Goal: Task Accomplishment & Management: Complete application form

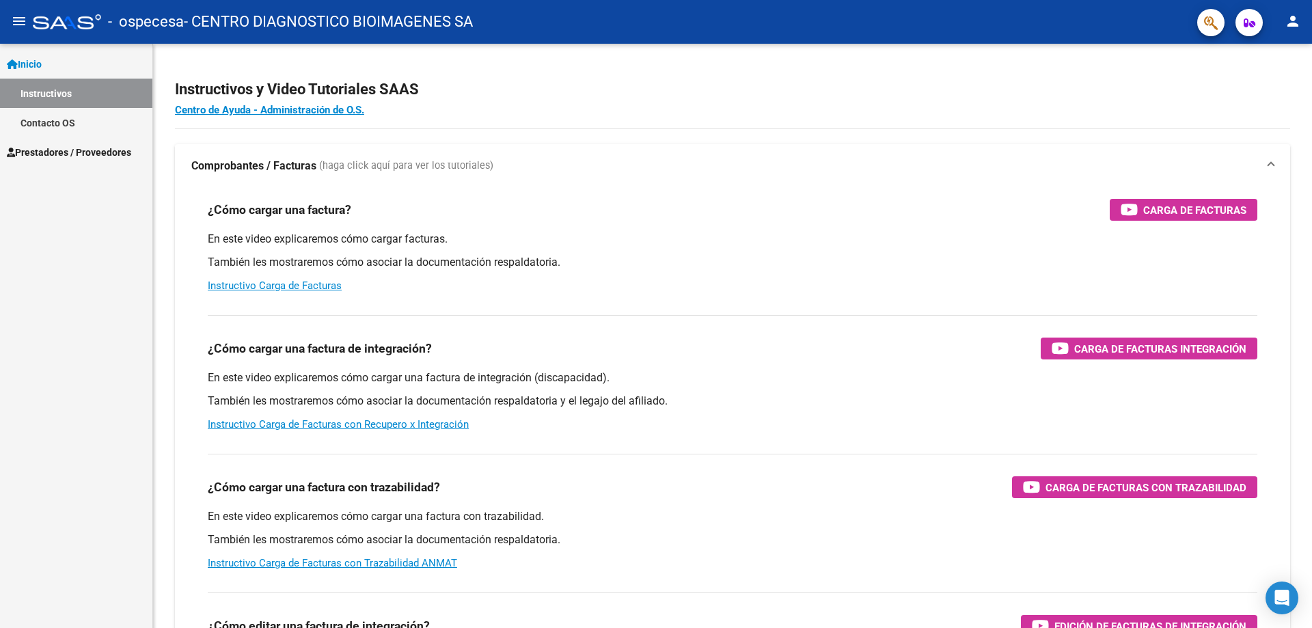
click at [57, 152] on span "Prestadores / Proveedores" at bounding box center [69, 152] width 124 height 15
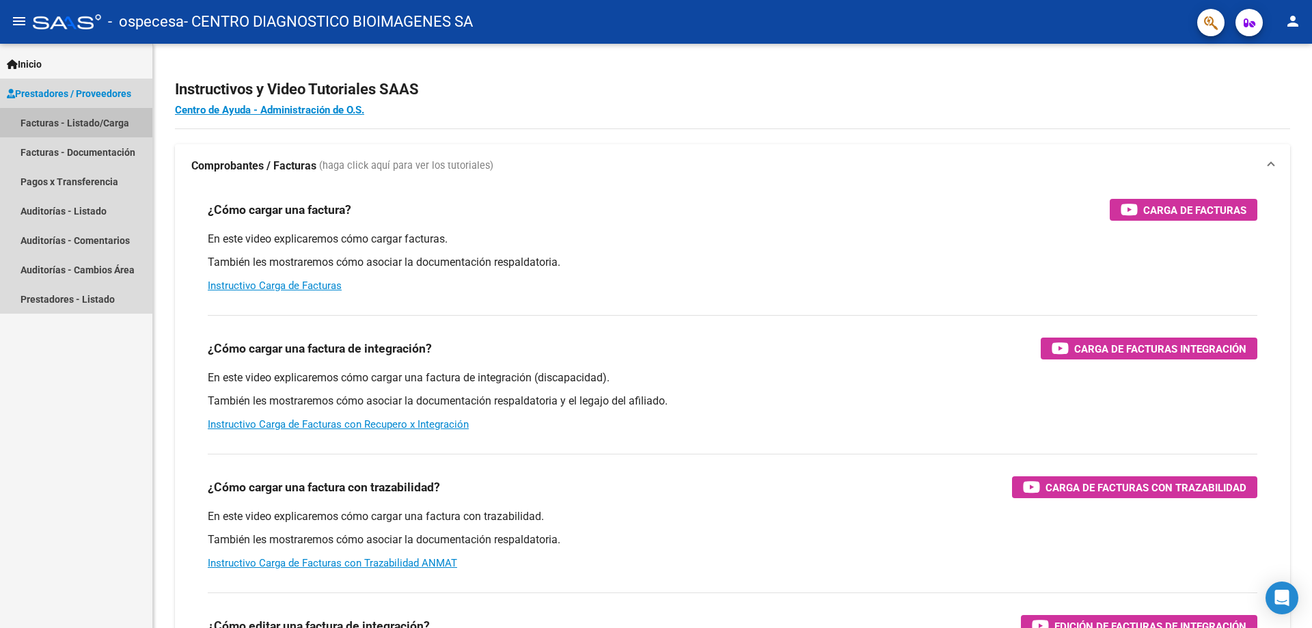
click at [100, 124] on link "Facturas - Listado/Carga" at bounding box center [76, 122] width 152 height 29
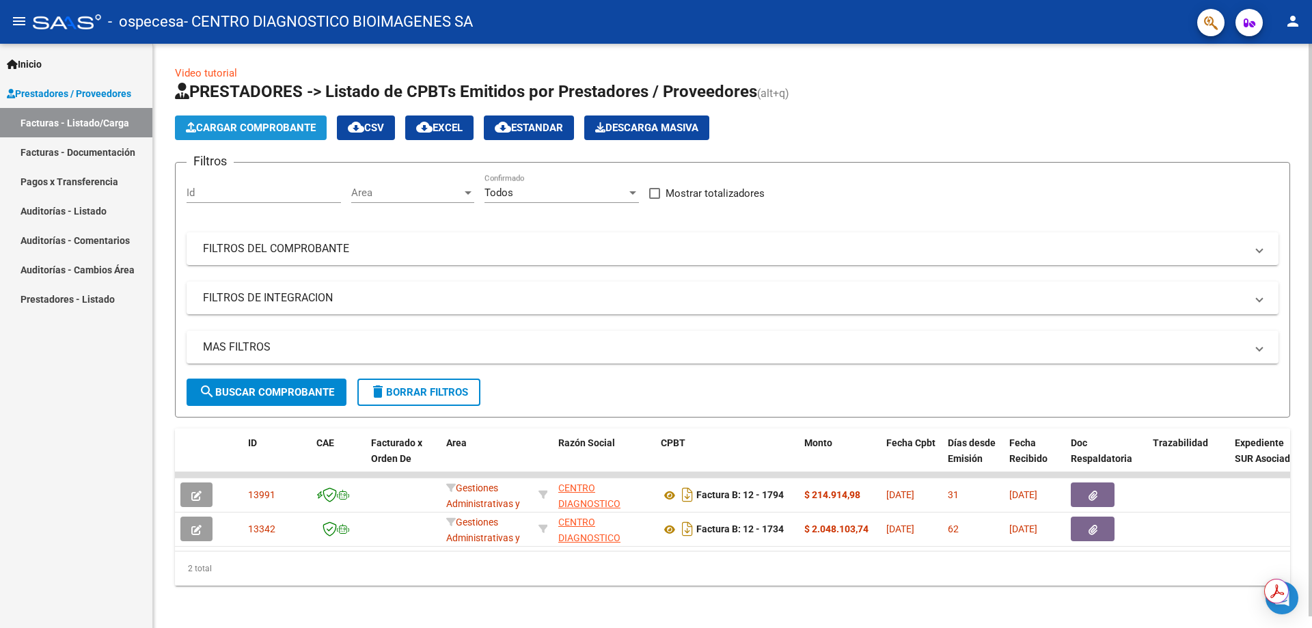
click at [297, 131] on span "Cargar Comprobante" at bounding box center [251, 128] width 130 height 12
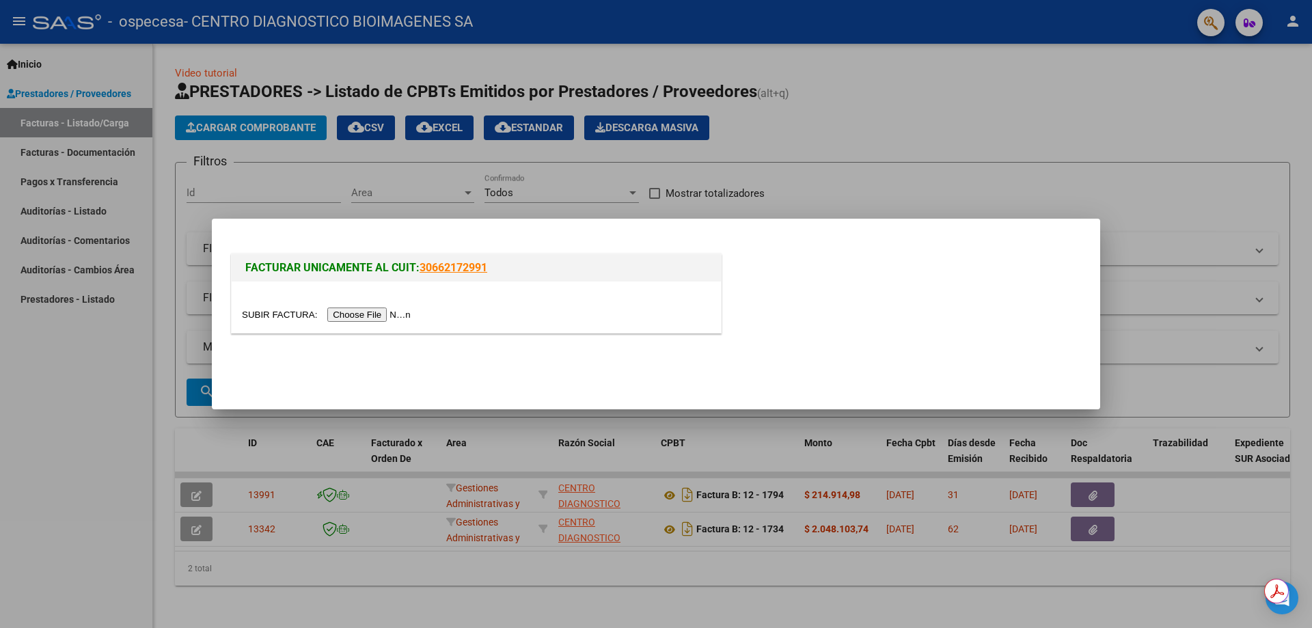
click at [383, 310] on input "file" at bounding box center [328, 315] width 173 height 14
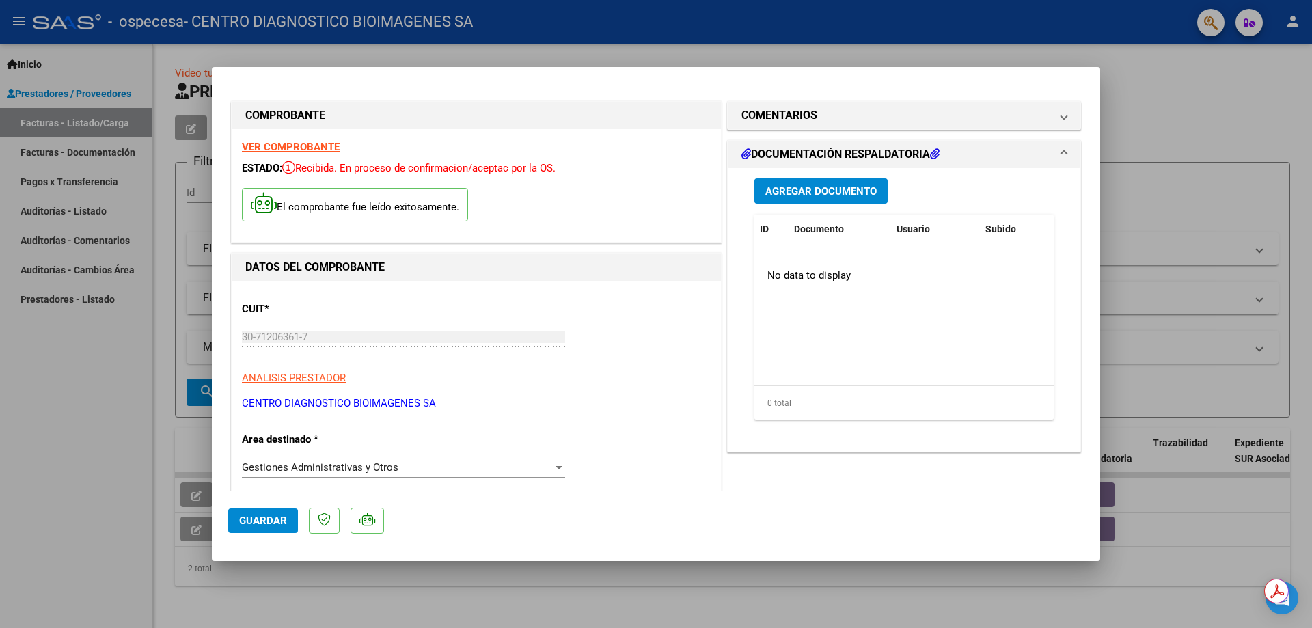
click at [846, 192] on span "Agregar Documento" at bounding box center [820, 191] width 111 height 12
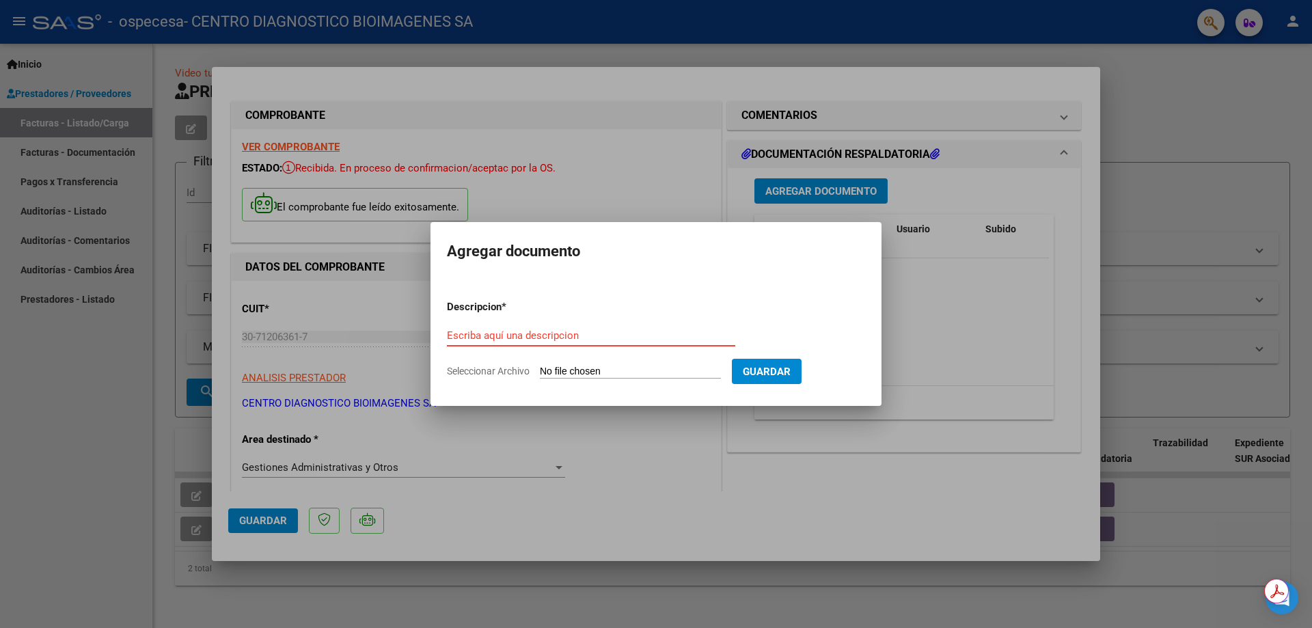
drag, startPoint x: 474, startPoint y: 331, endPoint x: 784, endPoint y: 364, distance: 311.2
click at [786, 366] on span "Guardar" at bounding box center [767, 372] width 48 height 12
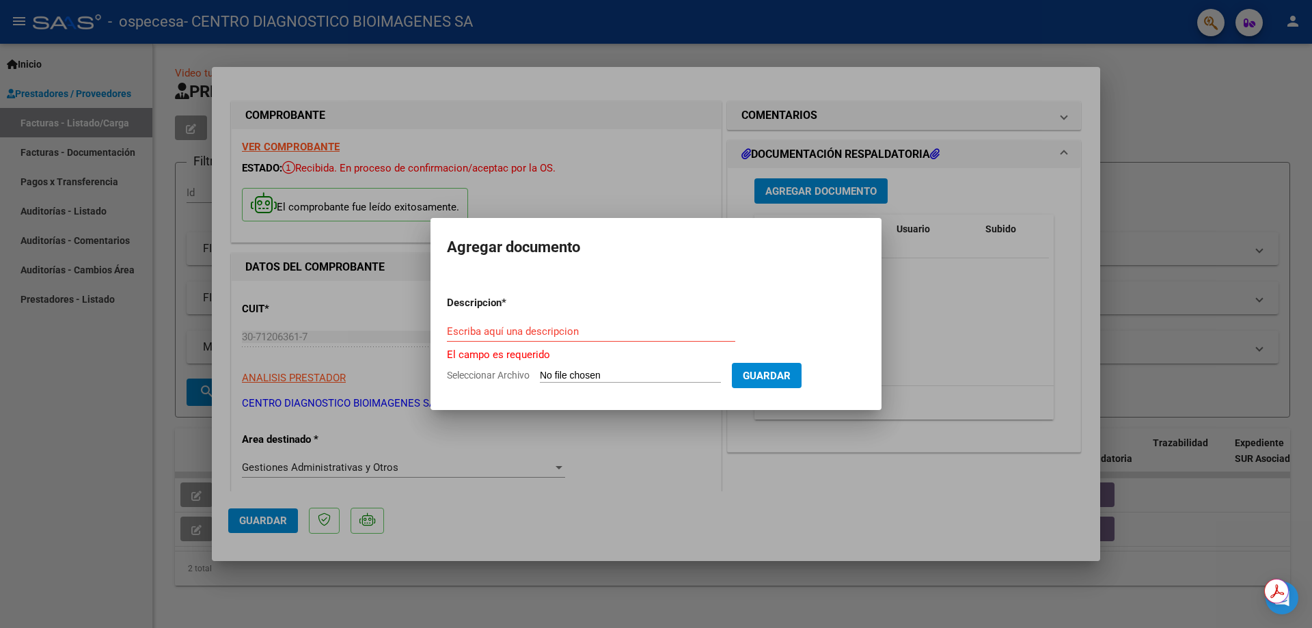
click at [596, 374] on input "Seleccionar Archivo" at bounding box center [630, 376] width 181 height 13
click at [517, 329] on input "Escriba aquí una descripcion" at bounding box center [591, 331] width 288 height 12
click at [596, 373] on input "Seleccionar Archivo" at bounding box center [630, 376] width 181 height 13
paste input "[URL][DOMAIN_NAME]"
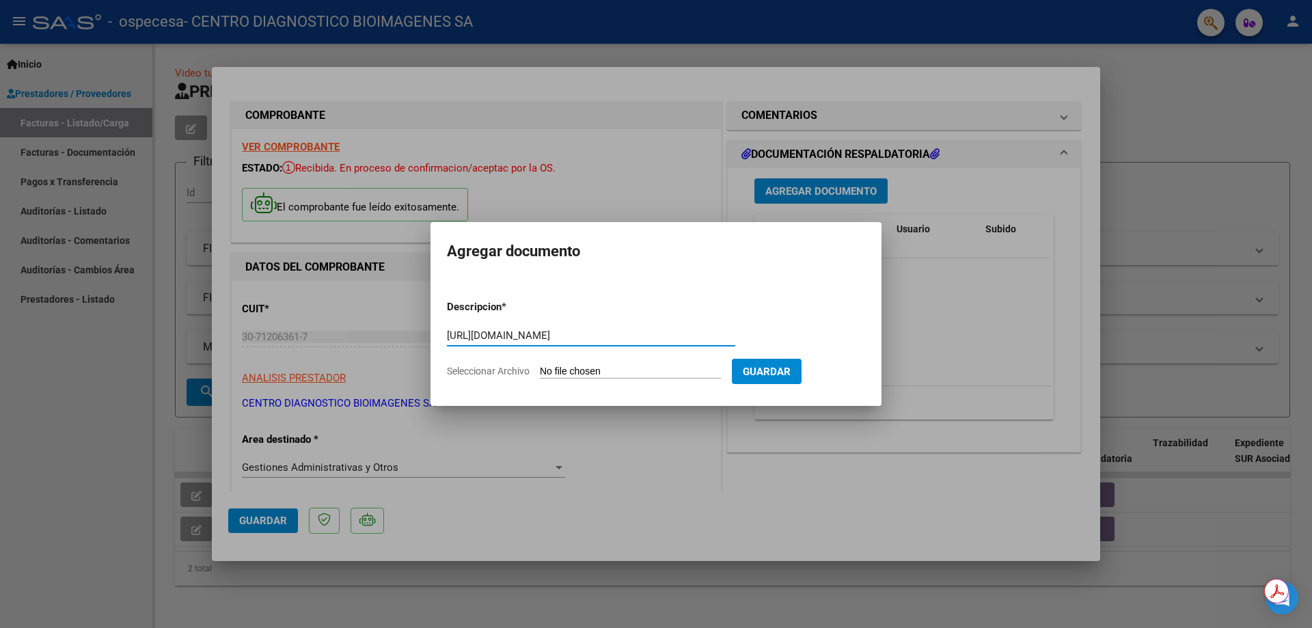
scroll to position [0, 136]
type input "[URL][DOMAIN_NAME]"
click at [778, 368] on span "Guardar" at bounding box center [767, 372] width 48 height 12
click at [791, 370] on span "Guardar" at bounding box center [767, 372] width 48 height 12
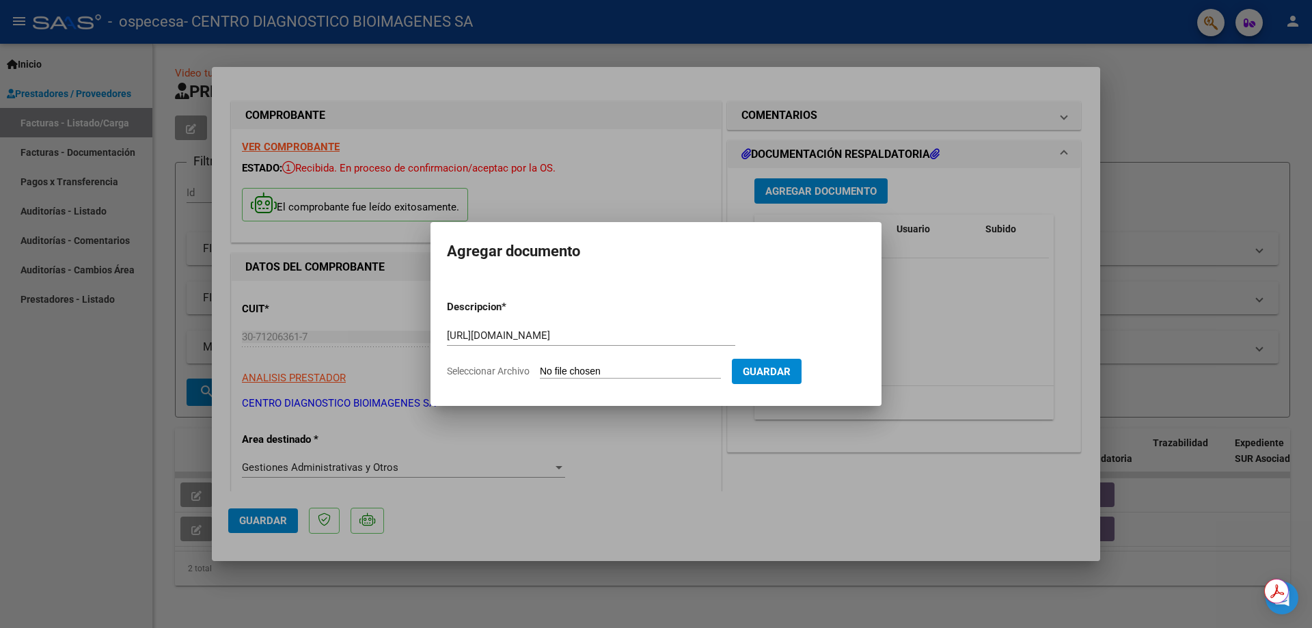
click at [653, 368] on input "Seleccionar Archivo" at bounding box center [630, 372] width 181 height 13
type input "C:\fakepath\CERAMISTAS PERIODO AGOSTO.pdf"
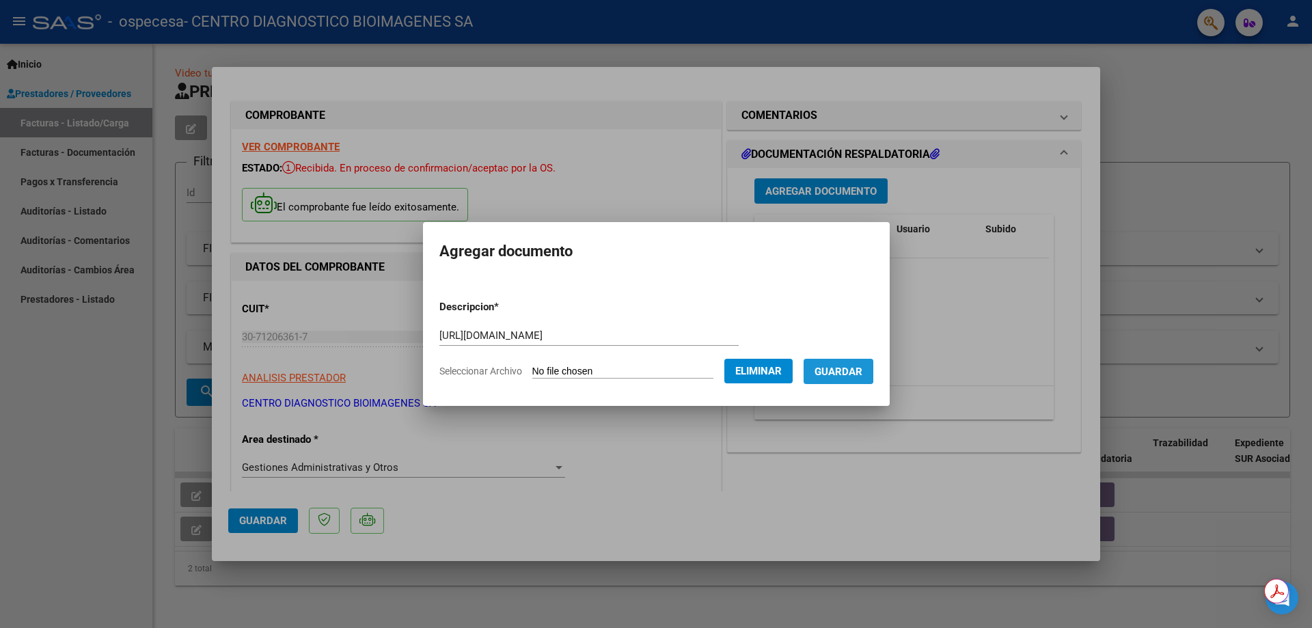
click at [844, 370] on span "Guardar" at bounding box center [839, 372] width 48 height 12
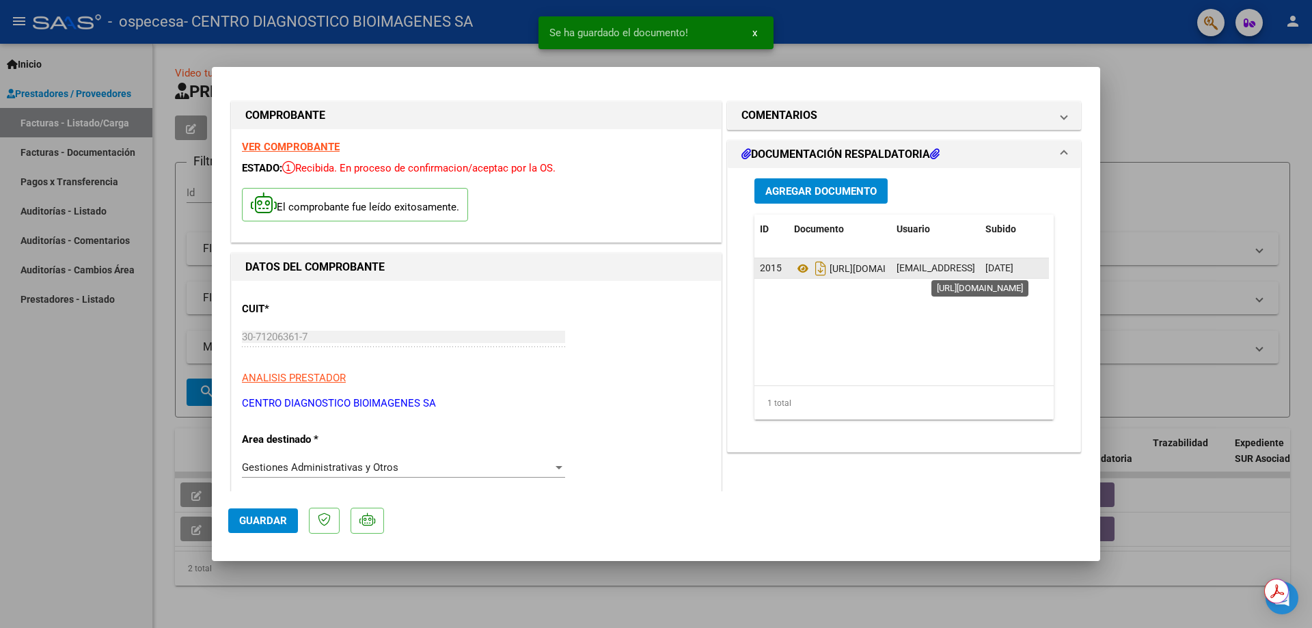
click at [832, 272] on span "[URL][DOMAIN_NAME]" at bounding box center [860, 268] width 132 height 11
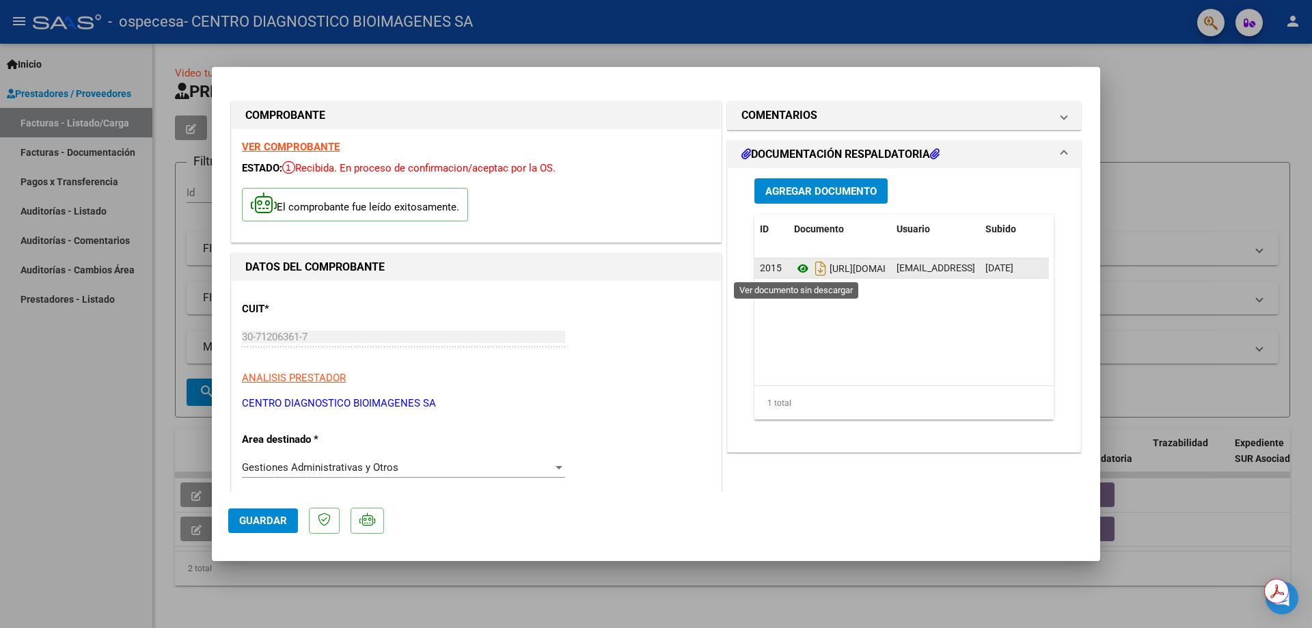
click at [796, 268] on icon at bounding box center [803, 268] width 18 height 16
click at [308, 148] on strong "VER COMPROBANTE" at bounding box center [291, 147] width 98 height 12
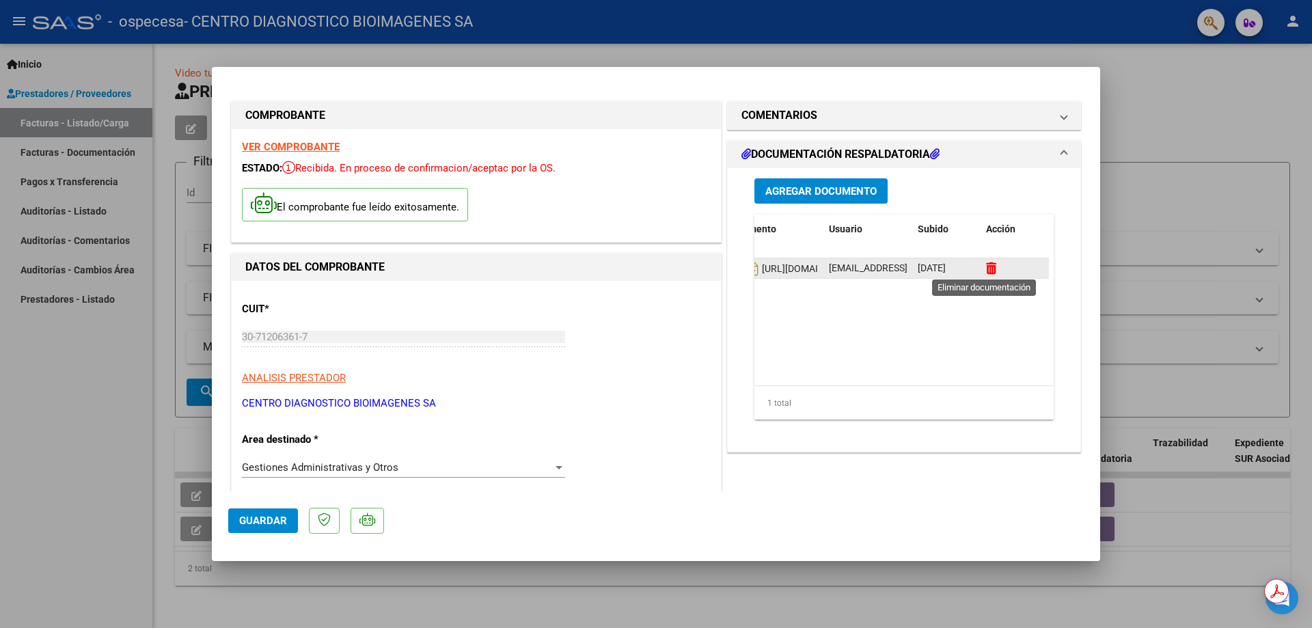
click at [987, 268] on icon at bounding box center [991, 268] width 10 height 13
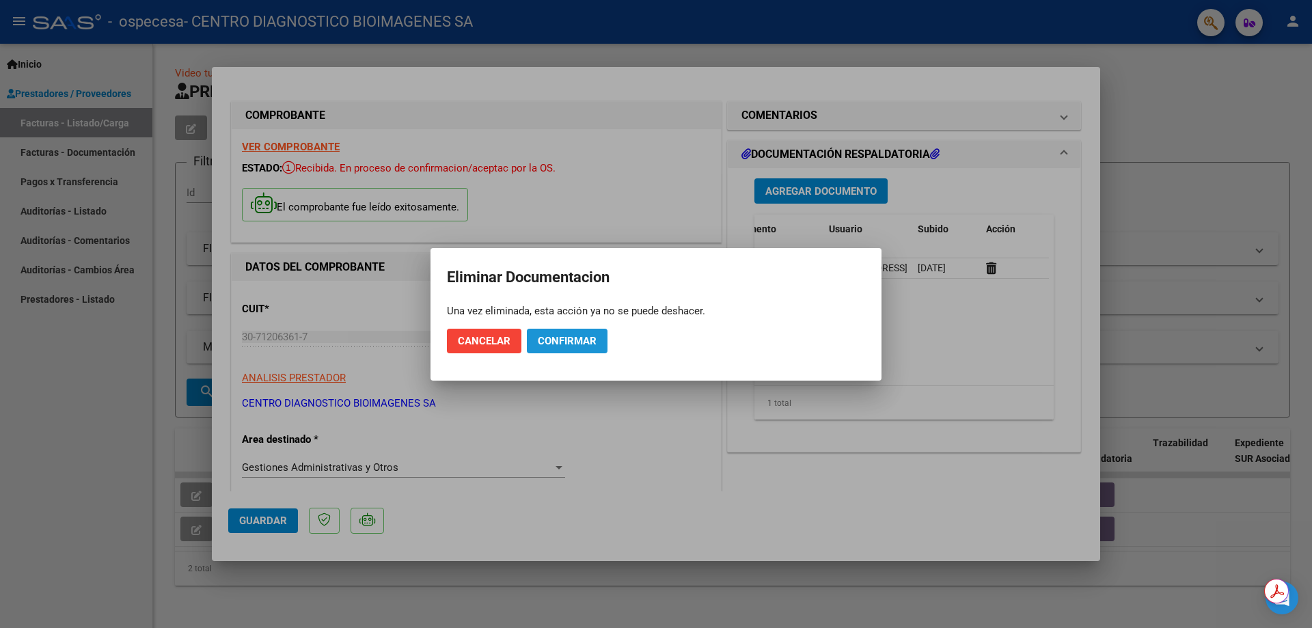
click at [549, 341] on span "Confirmar" at bounding box center [567, 341] width 59 height 12
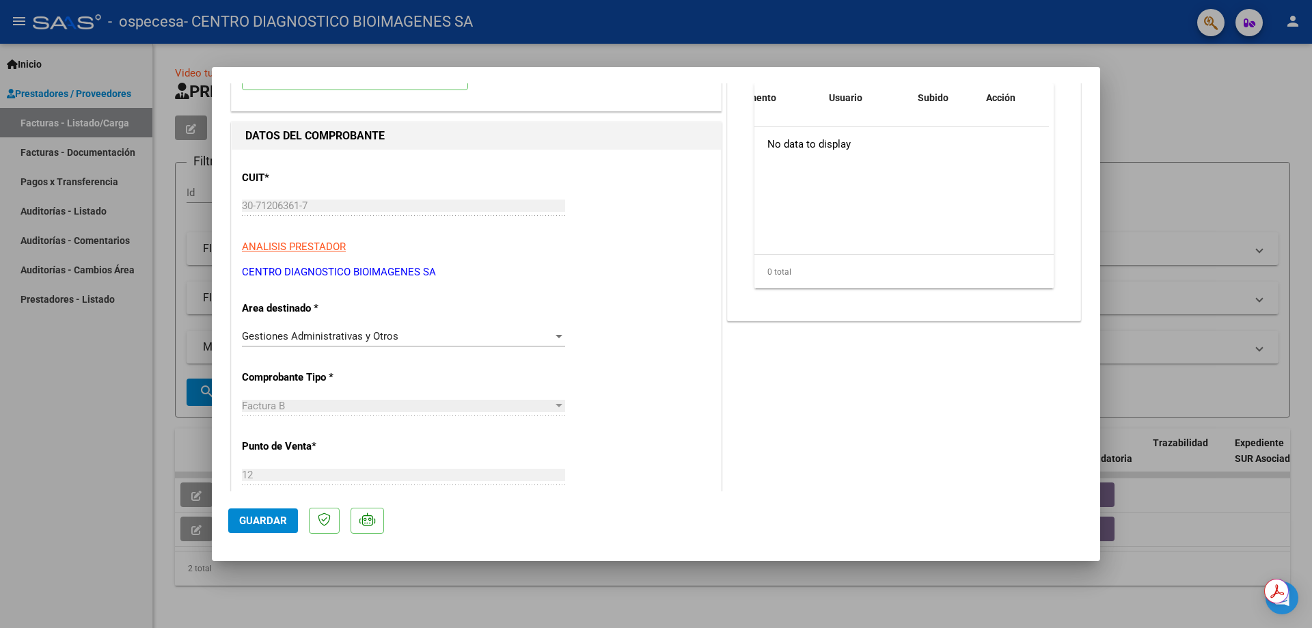
scroll to position [137, 0]
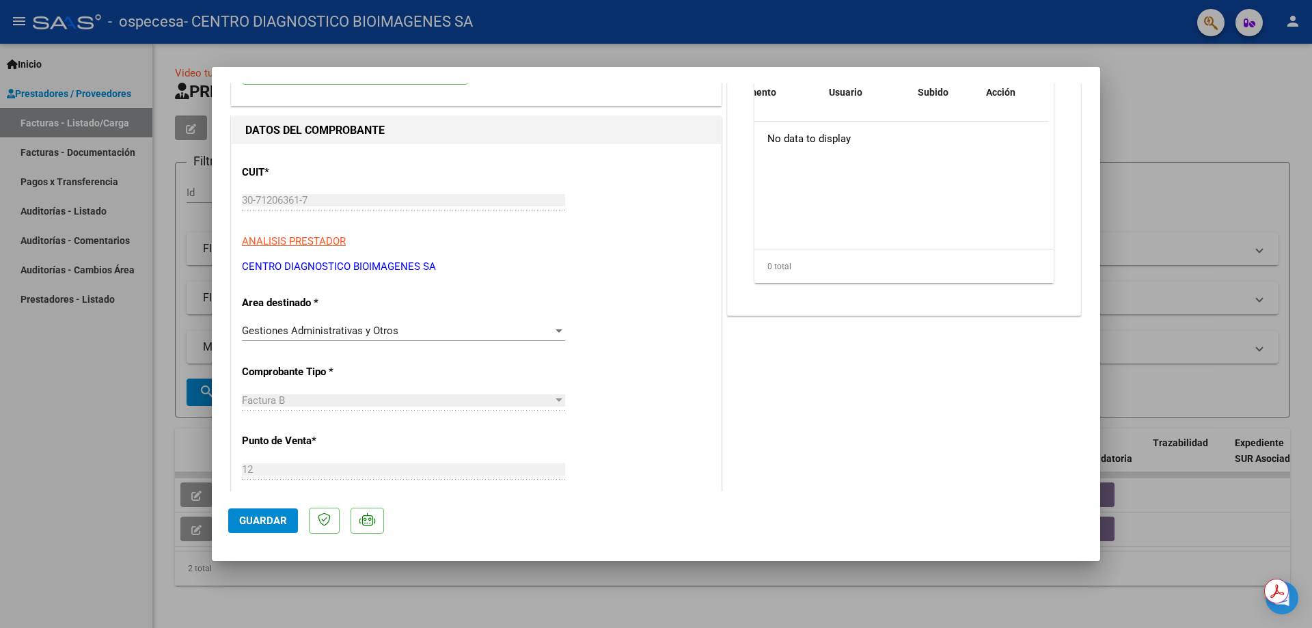
click at [558, 331] on div at bounding box center [559, 330] width 7 height 3
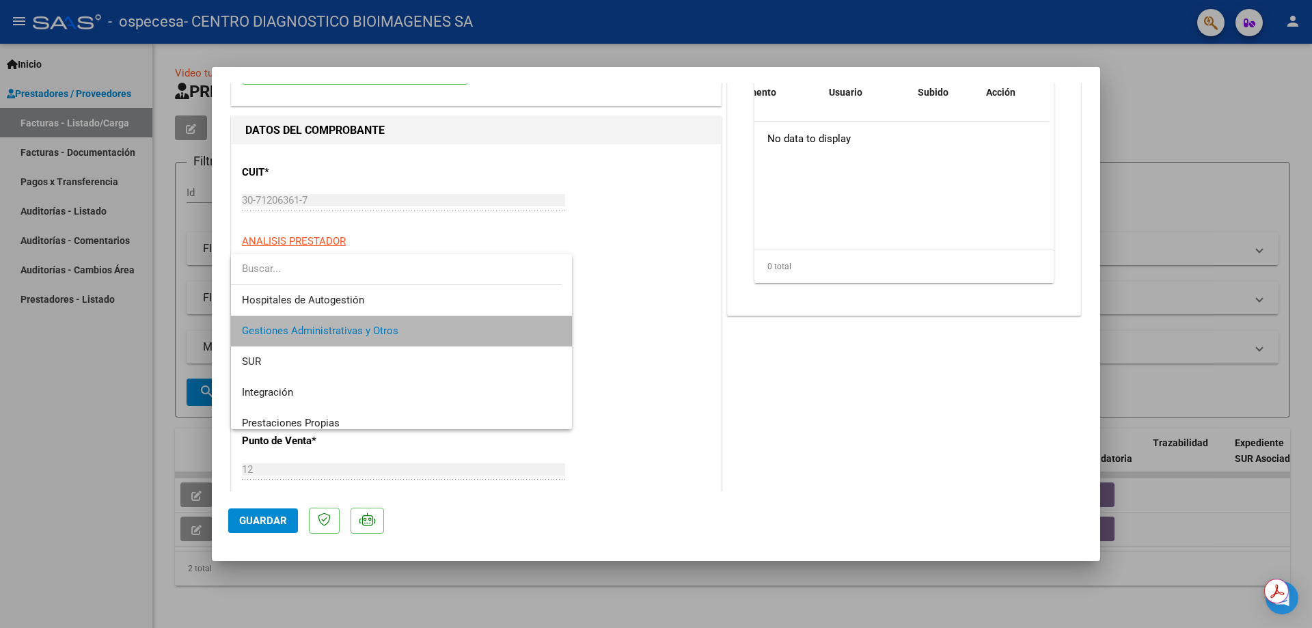
click at [510, 319] on span "Gestiones Administrativas y Otros" at bounding box center [401, 331] width 319 height 31
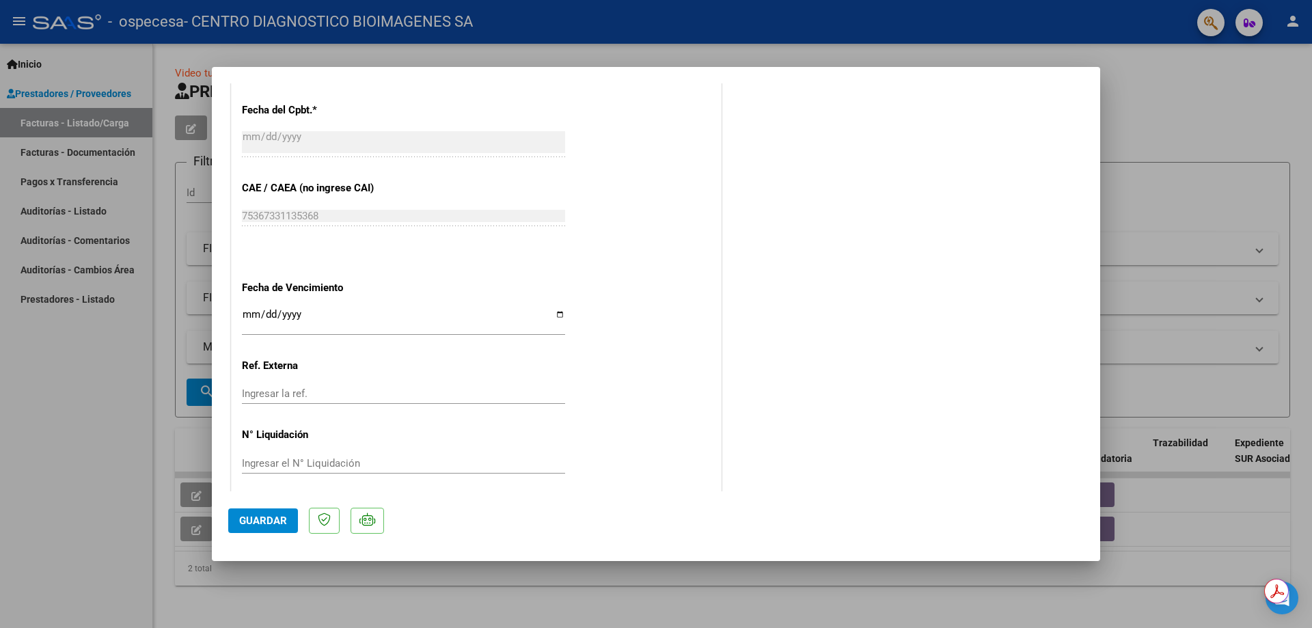
scroll to position [683, 0]
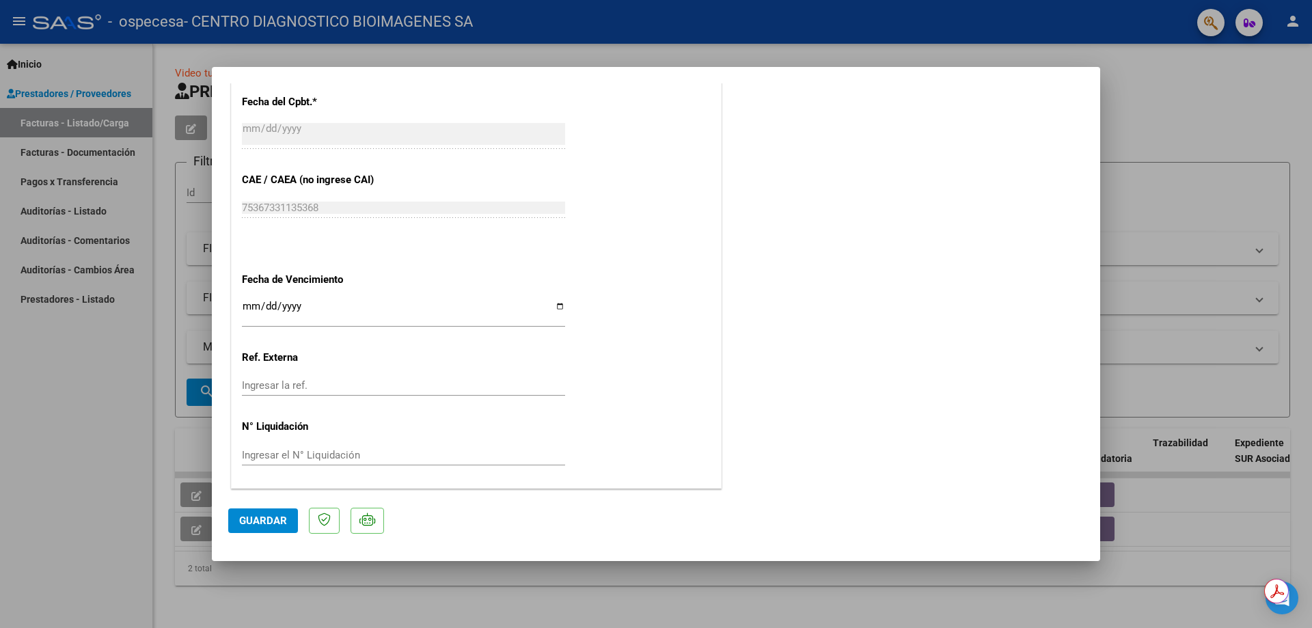
click at [249, 310] on input "Ingresar la fecha" at bounding box center [403, 312] width 323 height 22
type input "[DATE]"
click at [493, 360] on div "CUIT * 30-71206361-7 Ingresar CUIT ANALISIS PRESTADOR CENTRO DIAGNOSTICO BIOIMA…" at bounding box center [476, 43] width 489 height 891
click at [341, 454] on input "Ingresar el N° Liquidación" at bounding box center [403, 455] width 323 height 12
click at [265, 517] on span "Guardar" at bounding box center [263, 521] width 48 height 12
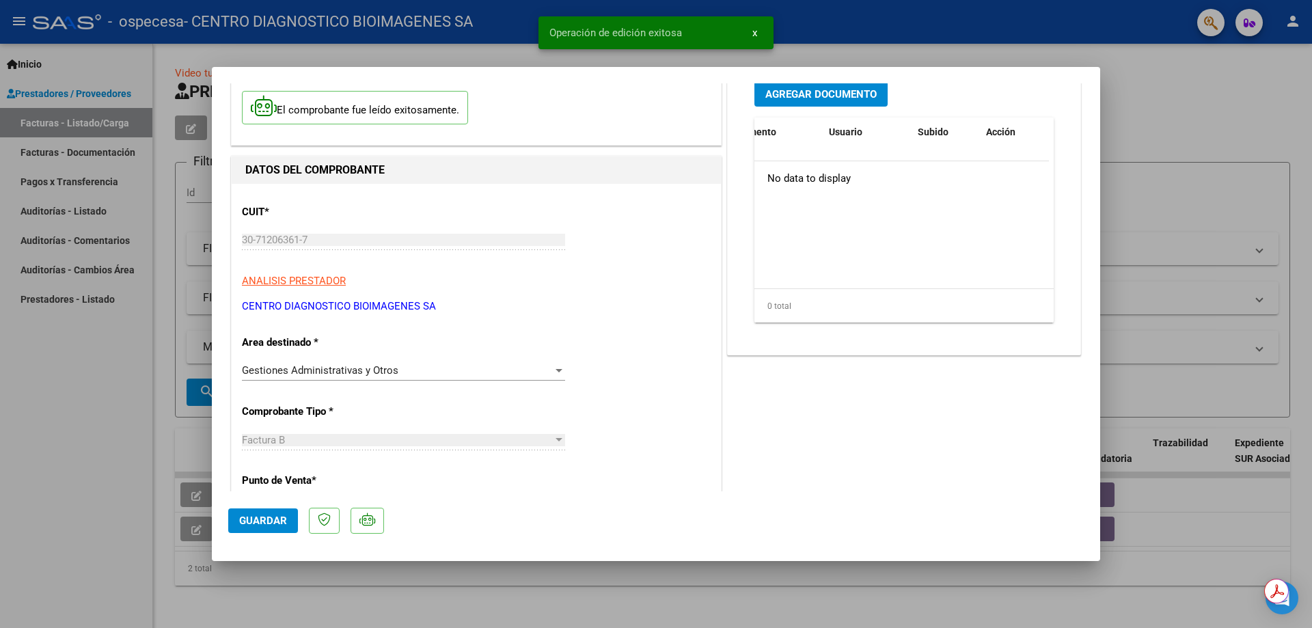
scroll to position [0, 0]
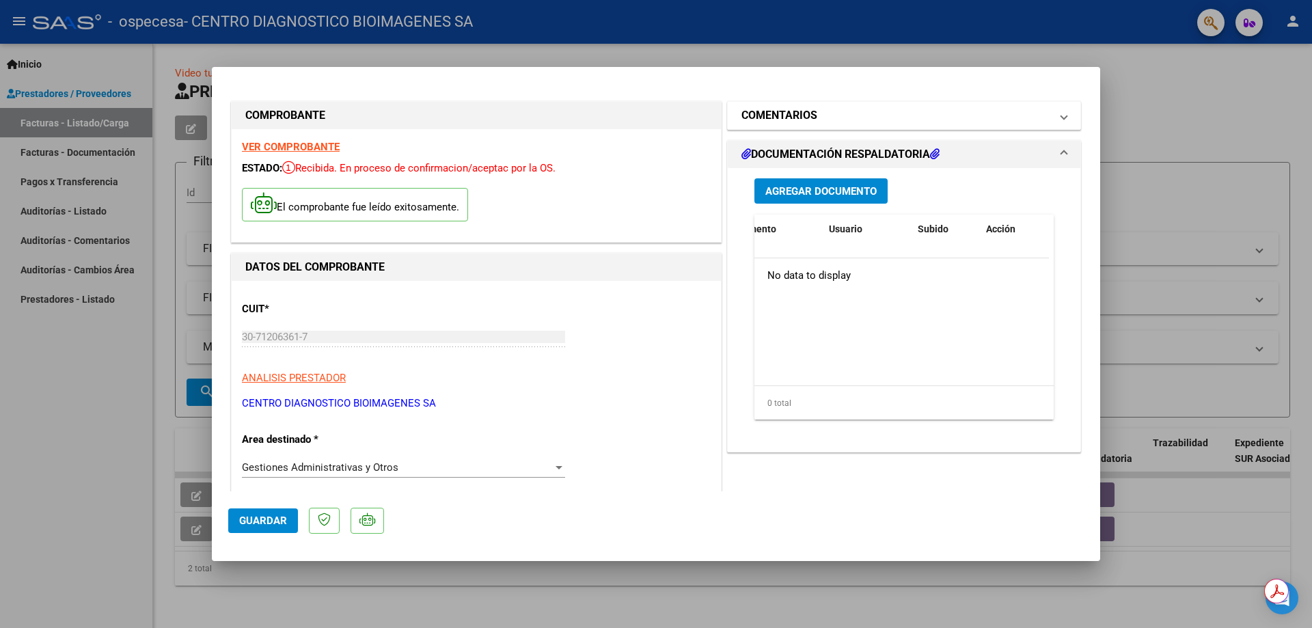
click at [1061, 115] on span at bounding box center [1063, 115] width 5 height 16
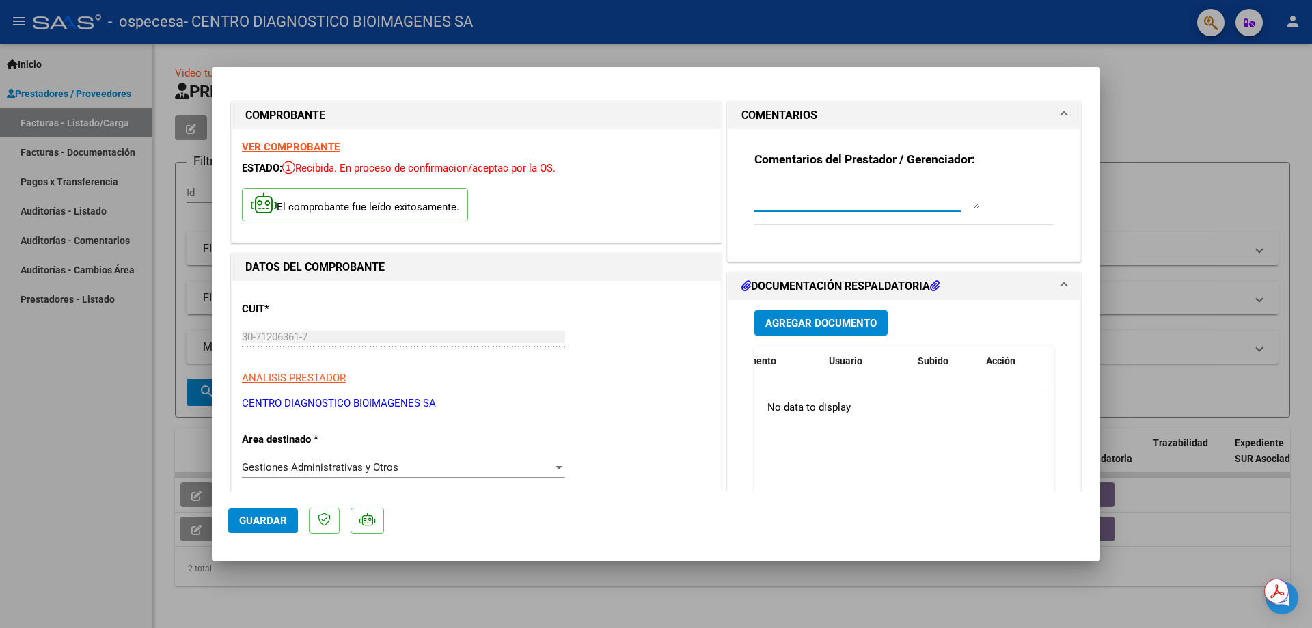
paste textarea "[URL][DOMAIN_NAME]"
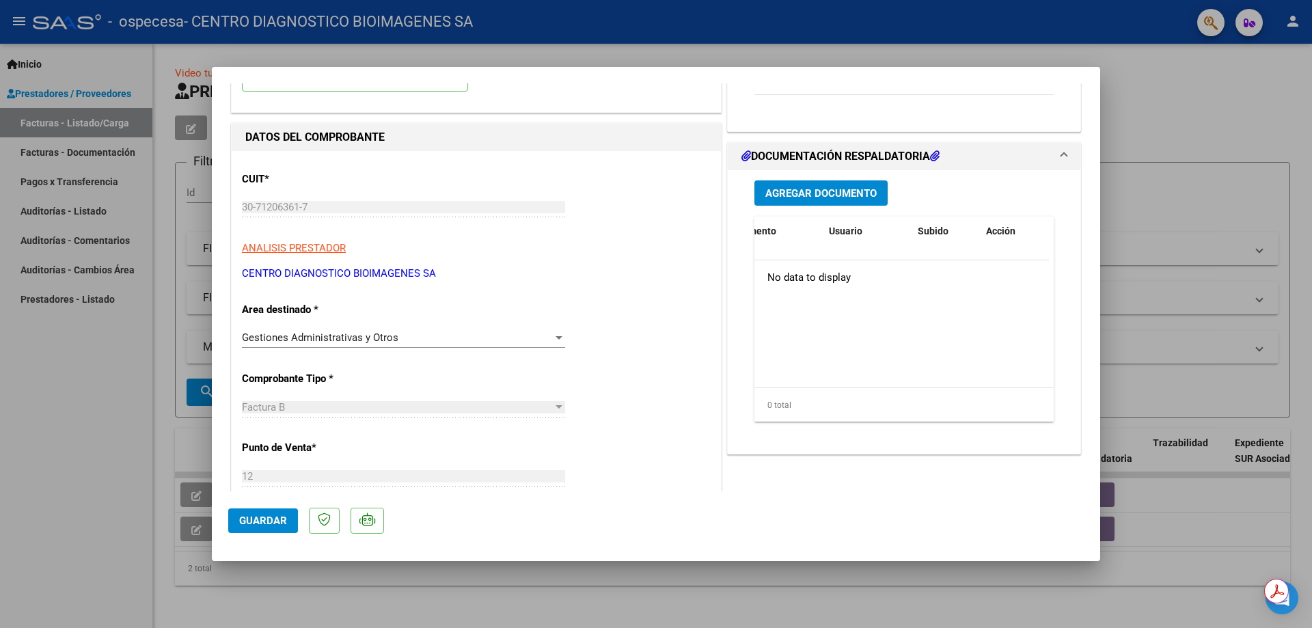
scroll to position [137, 0]
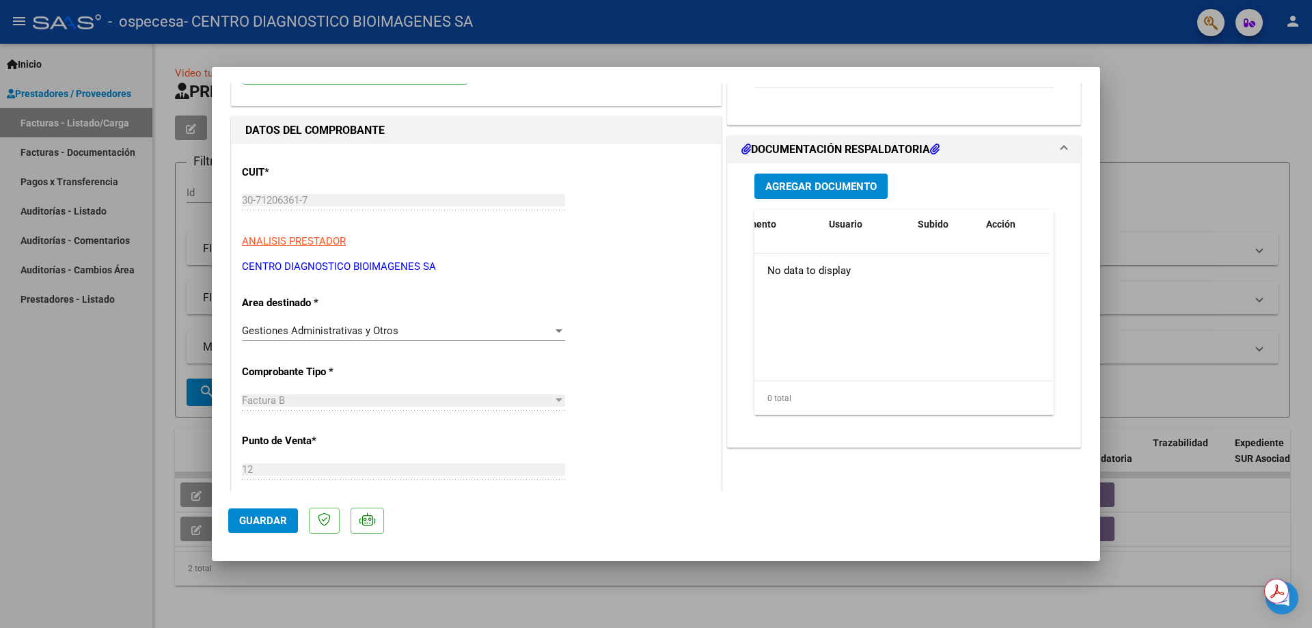
type textarea "[URL][DOMAIN_NAME]"
click at [845, 187] on span "Agregar Documento" at bounding box center [820, 186] width 111 height 12
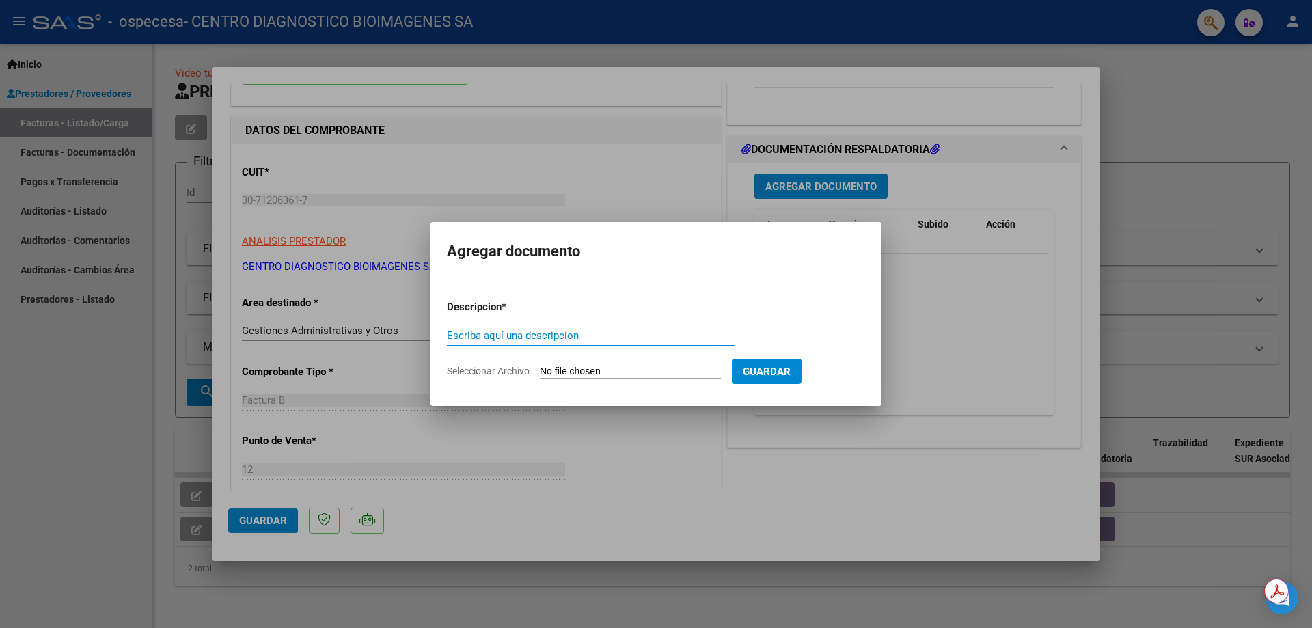
click at [577, 367] on input "Seleccionar Archivo" at bounding box center [630, 372] width 181 height 13
type input "C:\fakepath\CERAMISTAS PERIODO AGOSTO.pdf"
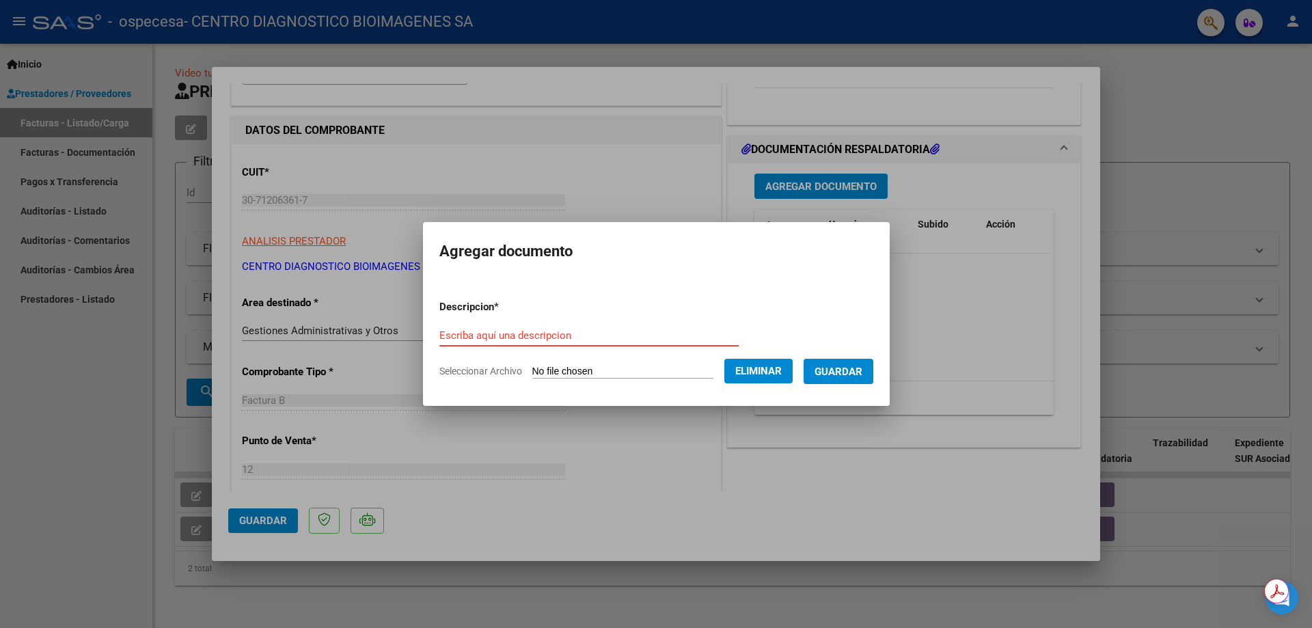
click at [545, 340] on input "Escriba aquí una descripcion" at bounding box center [588, 335] width 299 height 12
type input "AGOSTO 2025"
click at [856, 371] on span "Guardar" at bounding box center [839, 372] width 48 height 12
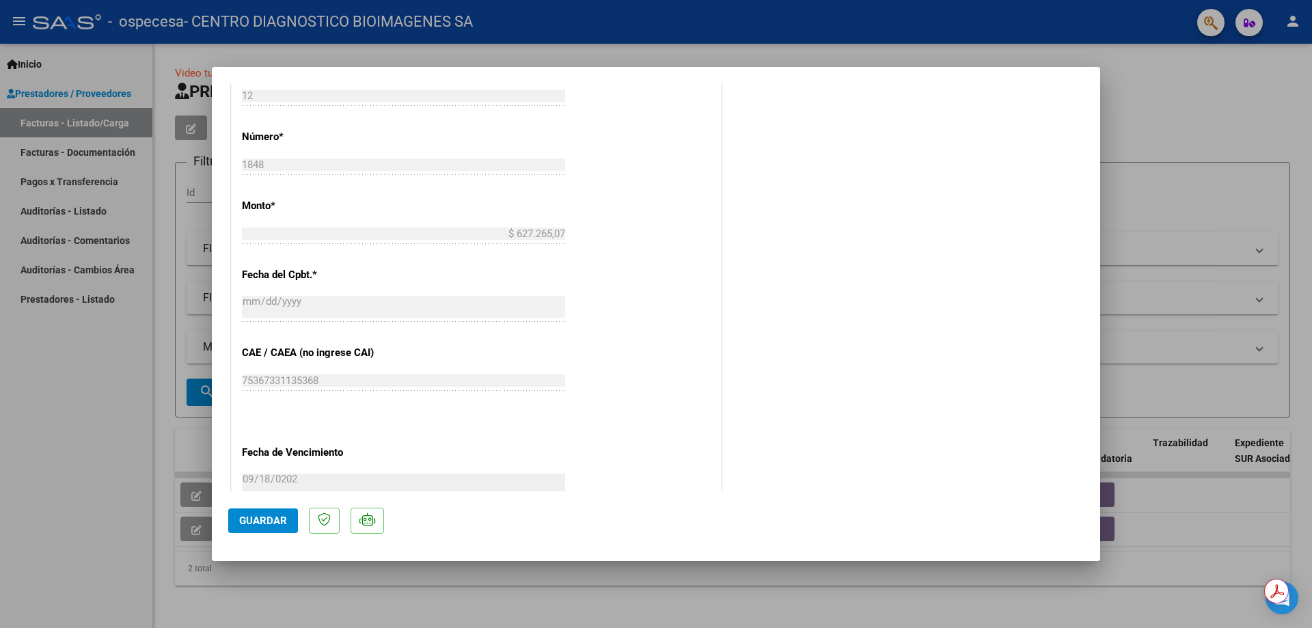
scroll to position [683, 0]
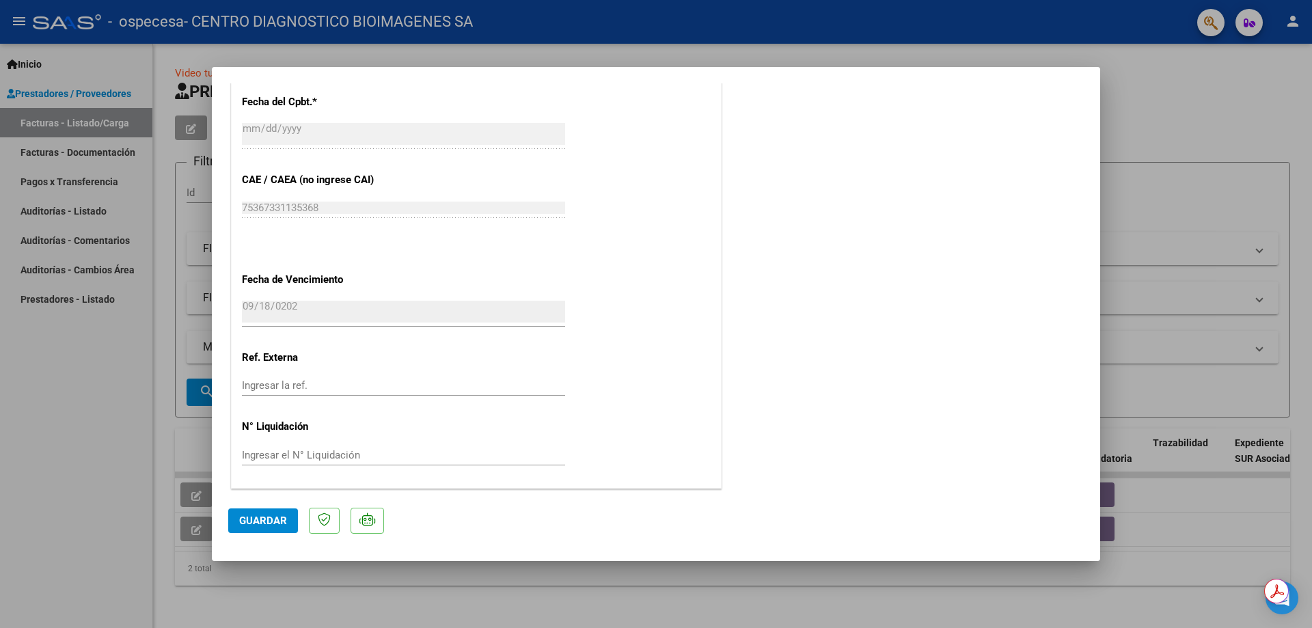
click at [340, 456] on input "Ingresar el N° Liquidación" at bounding box center [403, 455] width 323 height 12
type input "5807"
click at [262, 525] on span "Guardar" at bounding box center [263, 521] width 48 height 12
click at [1236, 100] on div at bounding box center [656, 314] width 1312 height 628
type input "$ 0,00"
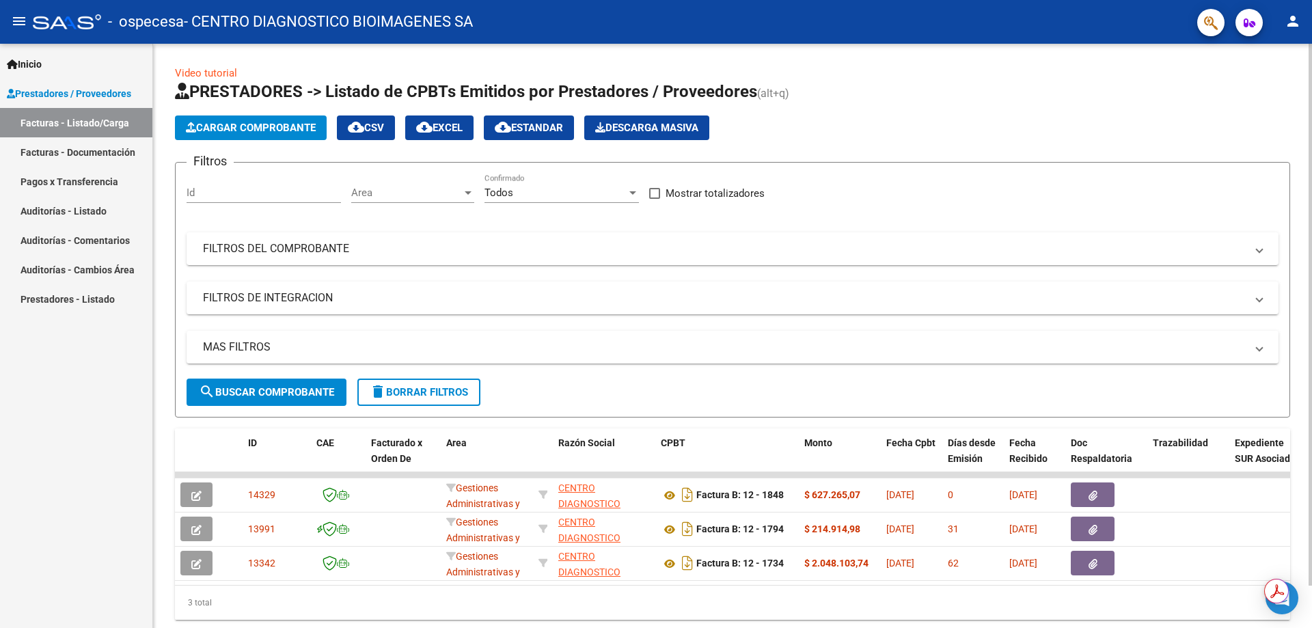
scroll to position [46, 0]
